Goal: Information Seeking & Learning: Understand process/instructions

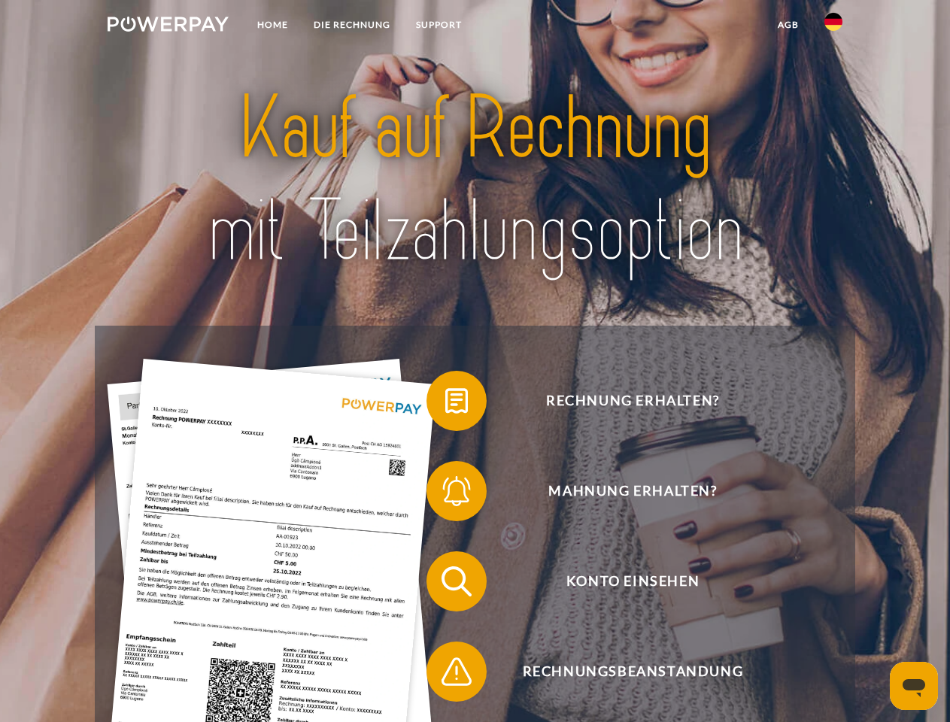
click at [168, 26] on img at bounding box center [168, 24] width 121 height 15
click at [833, 26] on img at bounding box center [833, 22] width 18 height 18
click at [787, 25] on link "agb" at bounding box center [788, 24] width 47 height 27
click at [445, 404] on span at bounding box center [433, 400] width 75 height 75
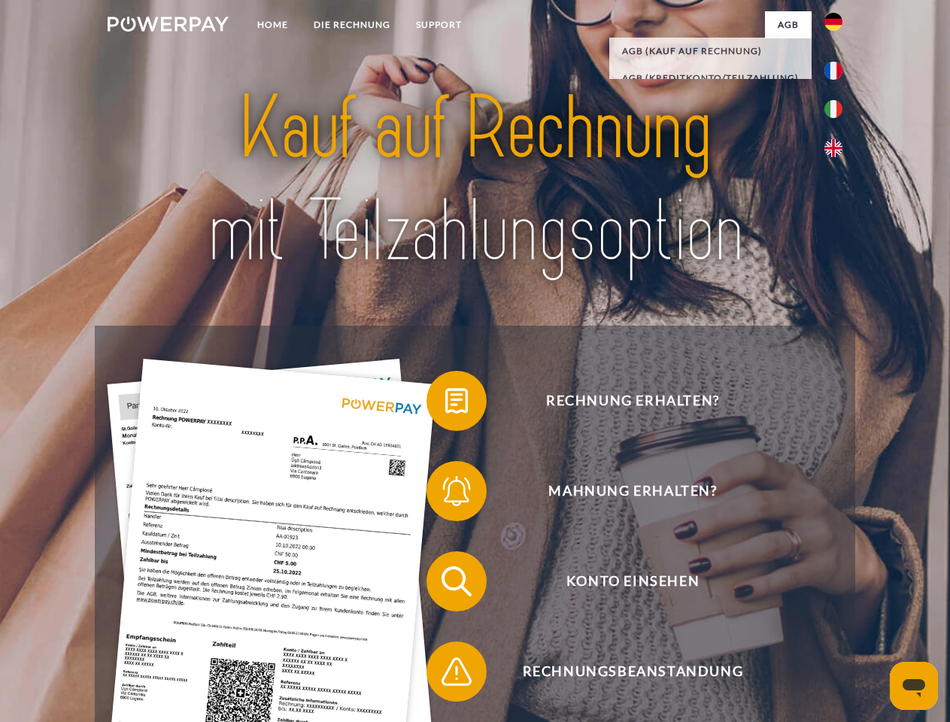
click at [445, 494] on span at bounding box center [433, 490] width 75 height 75
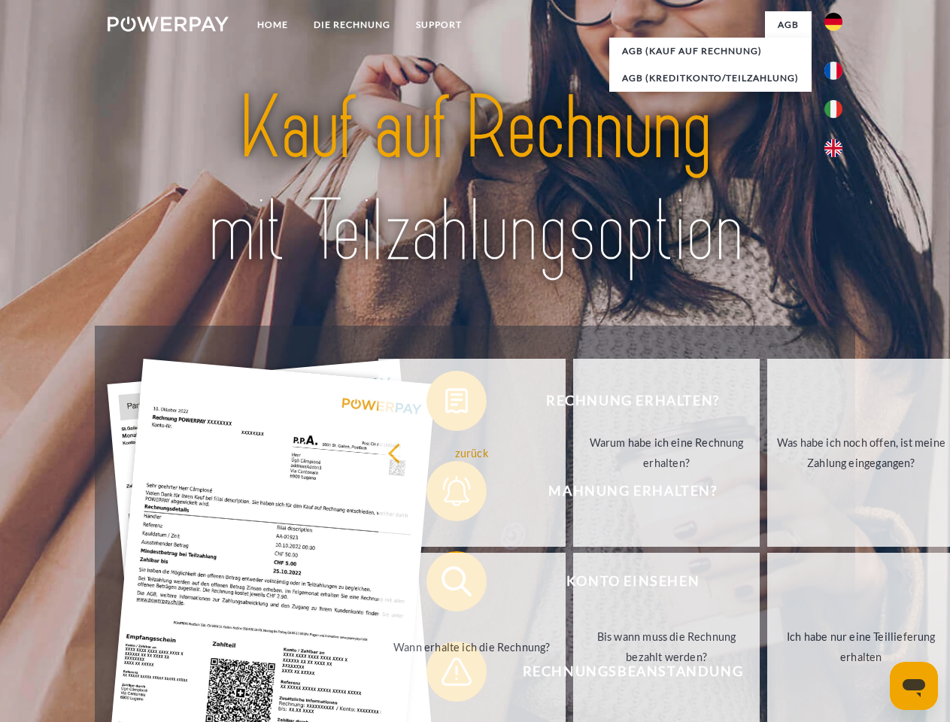
click at [573, 584] on link "Bis wann muss die Rechnung bezahlt werden?" at bounding box center [666, 647] width 187 height 188
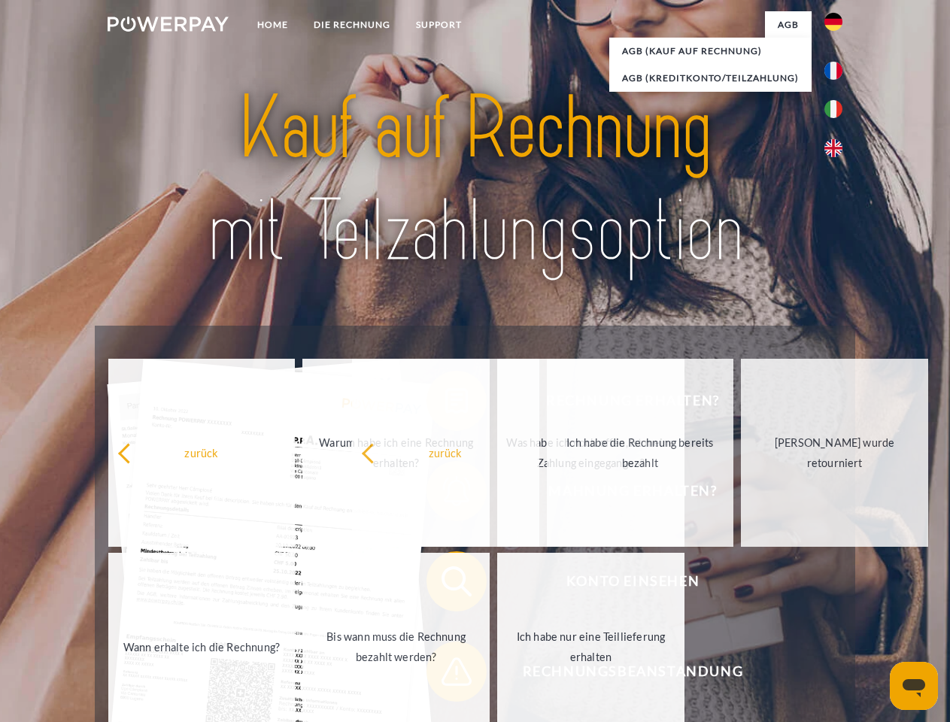
click at [445, 675] on span at bounding box center [433, 671] width 75 height 75
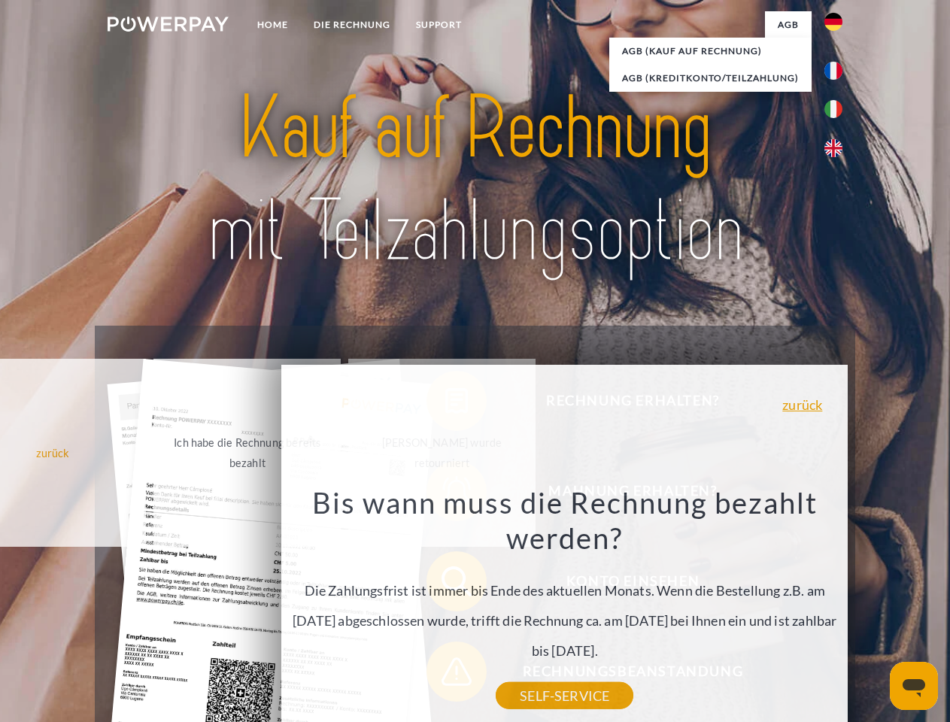
click at [914, 686] on icon "Messaging-Fenster öffnen" at bounding box center [913, 688] width 23 height 18
